Goal: Task Accomplishment & Management: Manage account settings

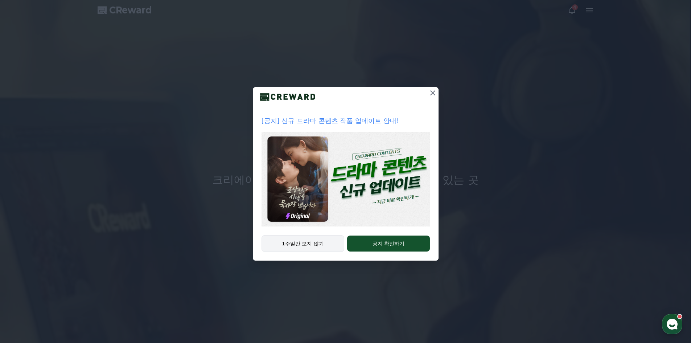
click at [309, 249] on button "1주일간 보지 않기" at bounding box center [302, 243] width 83 height 17
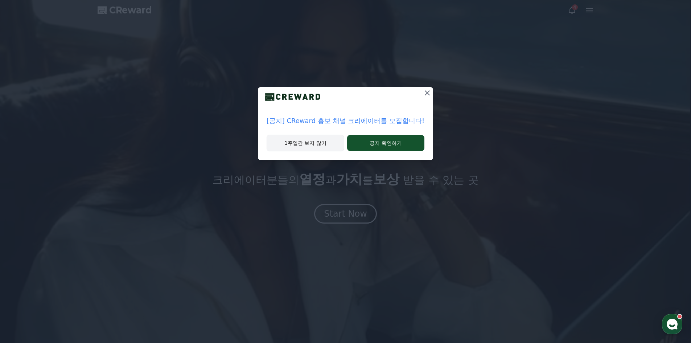
click at [322, 143] on button "1주일간 보지 않기" at bounding box center [305, 142] width 78 height 17
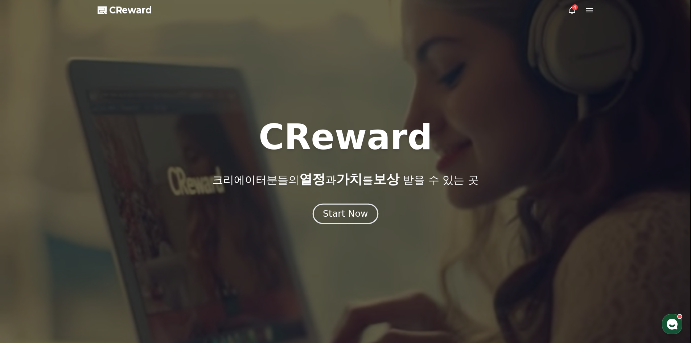
click at [341, 218] on div "Start Now" at bounding box center [345, 213] width 45 height 12
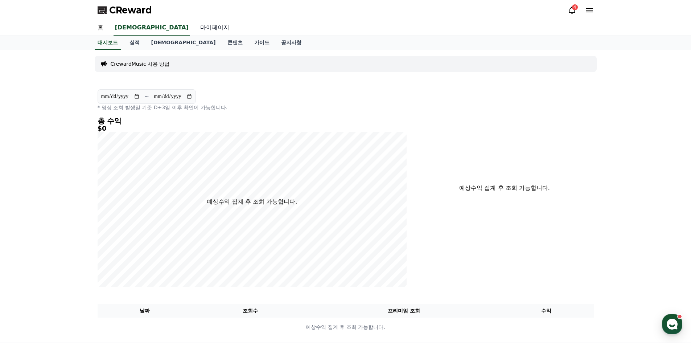
click at [194, 24] on link "마이페이지" at bounding box center [214, 27] width 41 height 15
select select "**********"
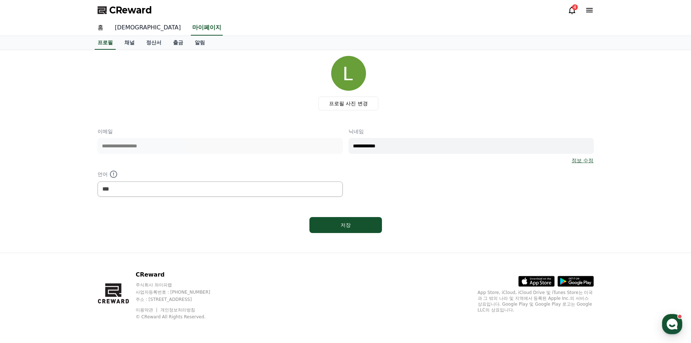
click at [121, 25] on link "[DEMOGRAPHIC_DATA]" at bounding box center [148, 27] width 78 height 15
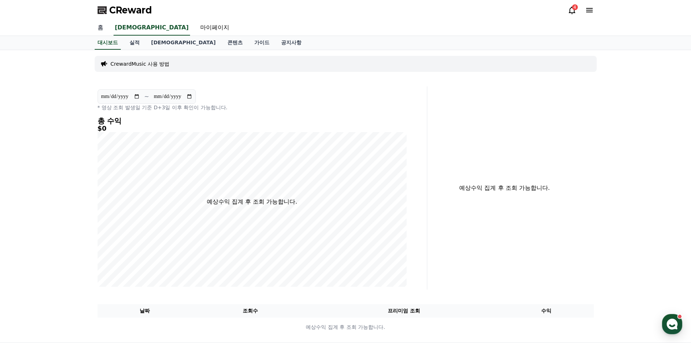
click at [97, 28] on link "홈" at bounding box center [100, 27] width 17 height 15
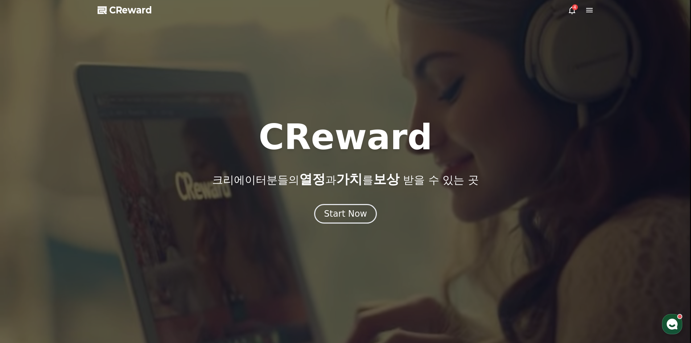
click at [589, 8] on icon at bounding box center [589, 10] width 7 height 4
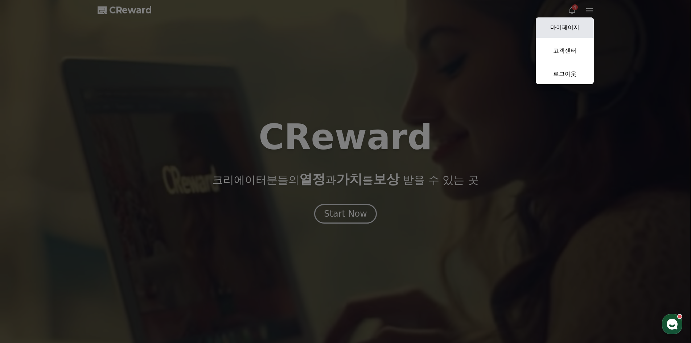
click at [579, 26] on link "마이페이지" at bounding box center [564, 27] width 58 height 20
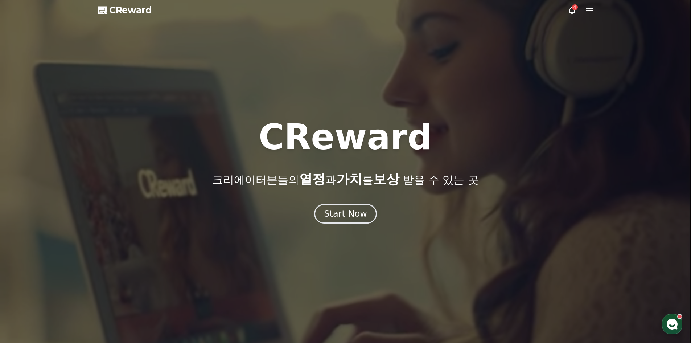
select select "**********"
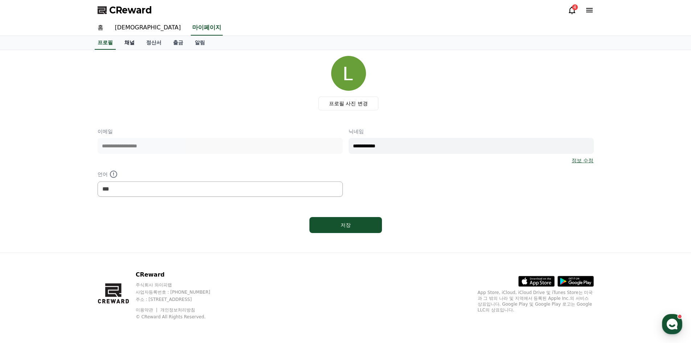
click at [129, 45] on link "채널" at bounding box center [130, 43] width 22 height 14
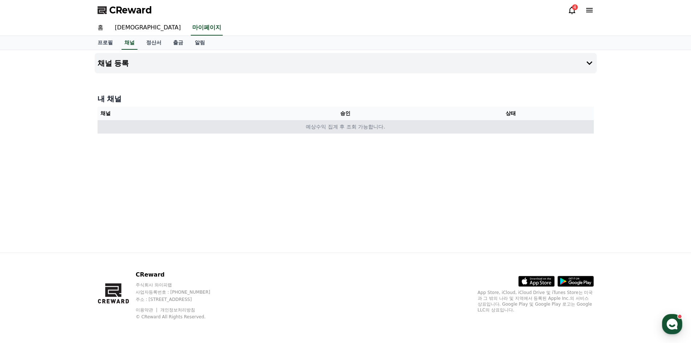
click at [352, 128] on td "예상수익 집계 후 조회 가능합니다." at bounding box center [346, 126] width 496 height 13
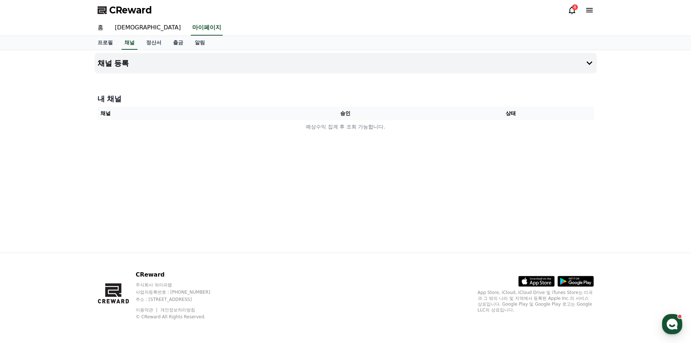
click at [340, 104] on div "내 채널 채널 승인 상태 예상수익 집계 후 조회 가능합니다." at bounding box center [346, 114] width 502 height 46
click at [98, 61] on h4 "채널 등록" at bounding box center [114, 63] width 32 height 8
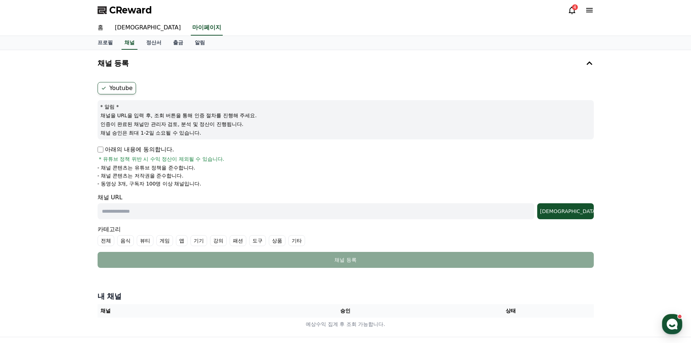
click at [132, 86] on label "Youtube" at bounding box center [117, 88] width 38 height 12
click at [107, 90] on label "Youtube" at bounding box center [117, 88] width 38 height 12
click at [102, 88] on icon at bounding box center [103, 88] width 4 height 3
